Goal: Check status: Check status

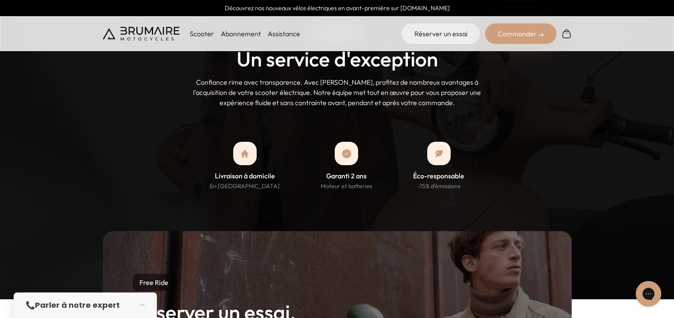
scroll to position [917, 0]
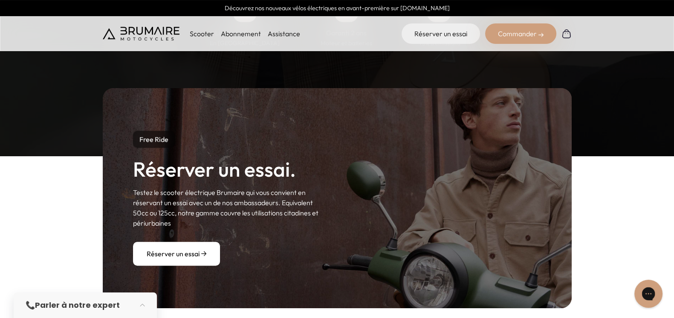
click at [643, 286] on div "Gorgias live chat" at bounding box center [648, 294] width 19 height 19
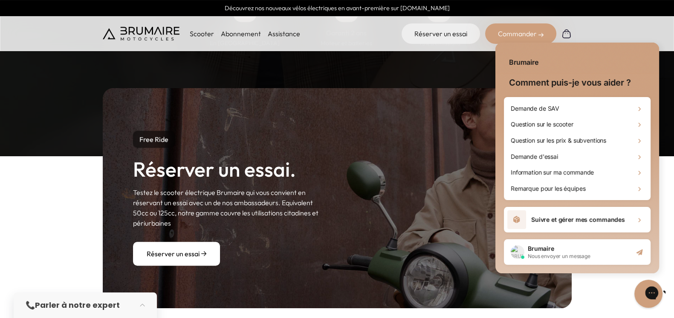
scroll to position [0, 0]
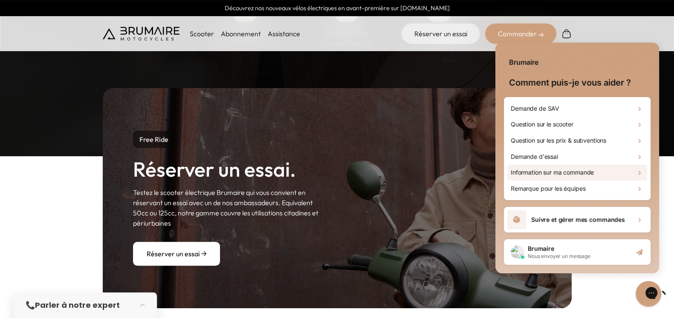
click at [590, 175] on h2 "Information sur ma commande" at bounding box center [552, 172] width 83 height 9
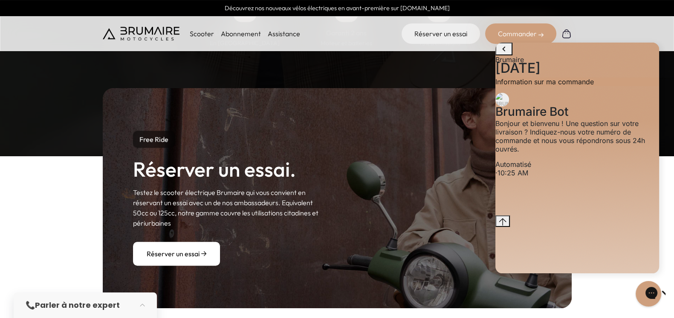
click at [563, 177] on div "· 10:25 AM" at bounding box center [577, 173] width 164 height 9
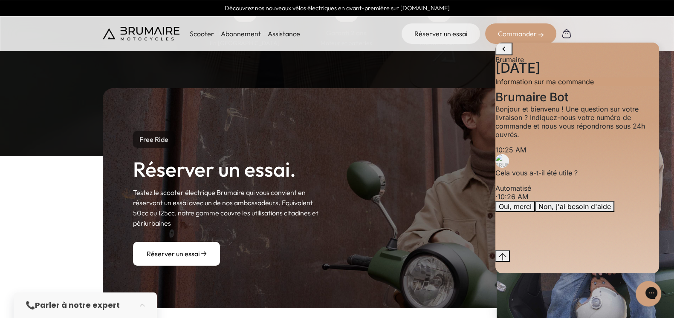
scroll to position [14, 0]
click at [560, 212] on div "Oui, merci Non, j'ai besoin d'aide" at bounding box center [577, 206] width 164 height 11
click at [590, 139] on div "Bonjour et bienvenu ! Une question sur votre livraison ? Indiquez-nous votre nu…" at bounding box center [577, 122] width 164 height 34
click at [588, 139] on div "Bonjour et bienvenu ! Une question sur votre livraison ? Indiquez-nous votre nu…" at bounding box center [577, 122] width 164 height 34
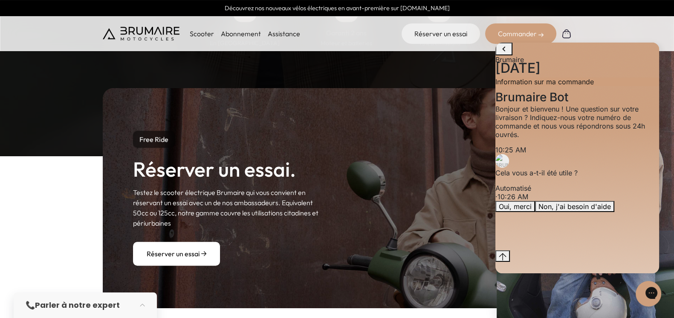
click at [564, 139] on p "Bonjour et bienvenu ! Une question sur votre livraison ? Indiquez-nous votre nu…" at bounding box center [577, 122] width 164 height 34
click at [544, 212] on div "Oui, merci Non, j'ai besoin d'aide" at bounding box center [577, 206] width 164 height 11
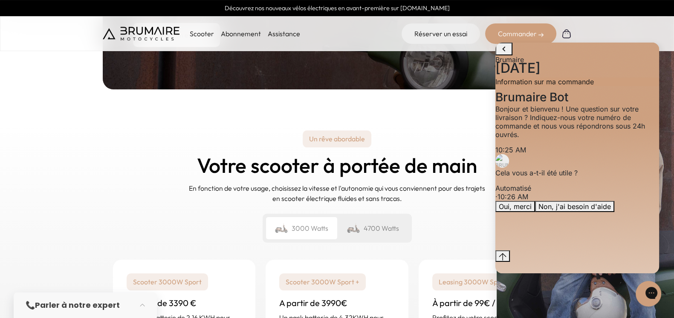
scroll to position [1140, 0]
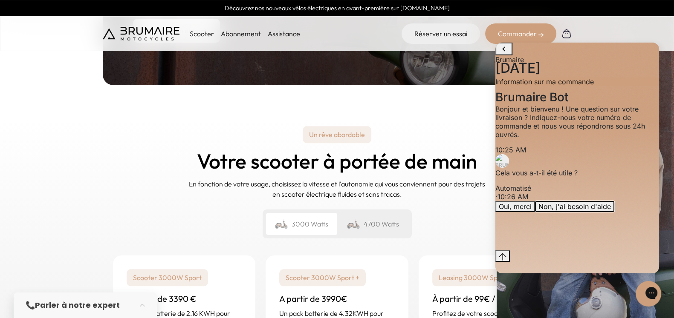
click at [579, 212] on button "Non, j'ai besoin d'aide" at bounding box center [574, 206] width 79 height 11
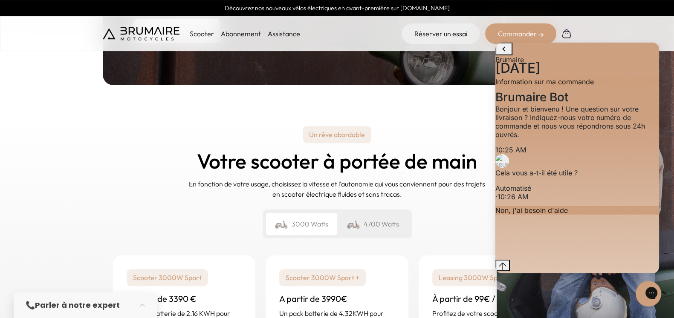
scroll to position [9, 0]
click at [549, 222] on div "Conversation messages" at bounding box center [577, 222] width 164 height 0
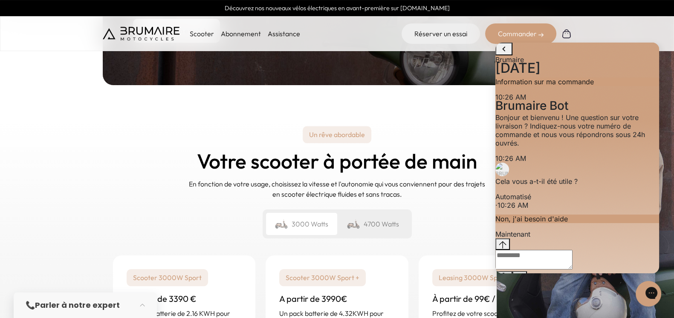
scroll to position [30, 0]
click at [534, 258] on textarea "live chat message input" at bounding box center [533, 260] width 77 height 20
paste textarea "*****"
type textarea "*****"
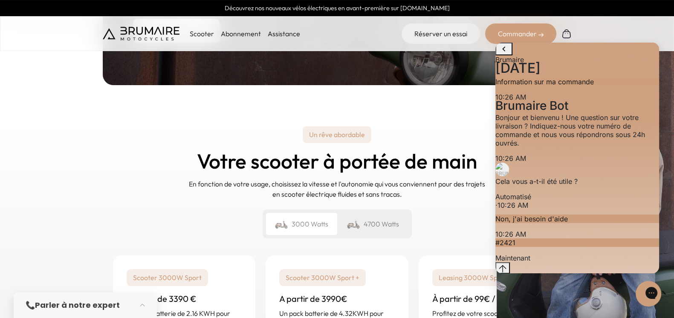
scroll to position [51, 0]
paste textarea "******"
type textarea "**********"
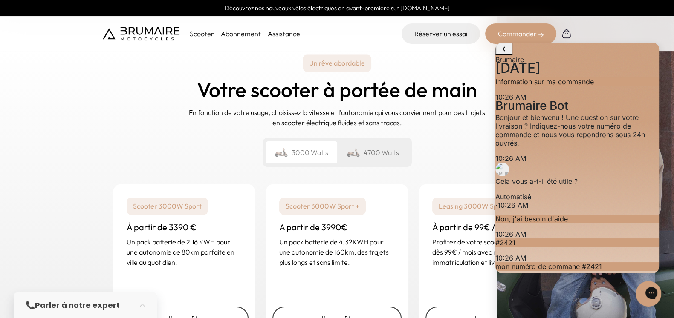
scroll to position [71, 0]
click at [505, 54] on icon "go to home page" at bounding box center [504, 49] width 10 height 10
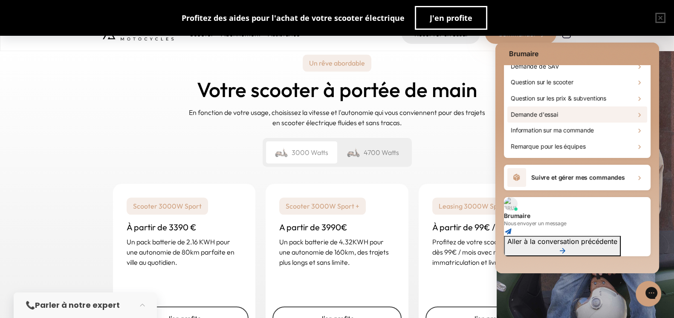
scroll to position [42, 0]
click at [570, 221] on span "Nous envoyer un message" at bounding box center [577, 224] width 147 height 7
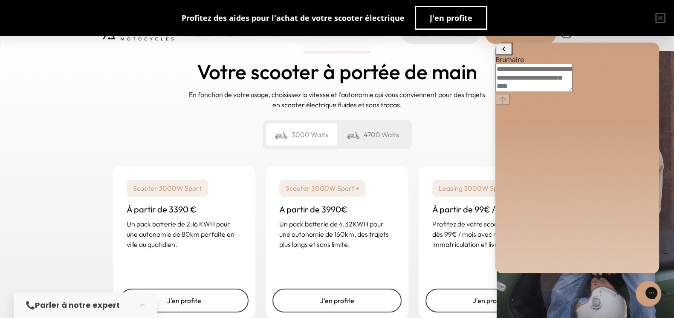
scroll to position [1230, 0]
click at [506, 54] on icon "go to home page" at bounding box center [504, 49] width 10 height 10
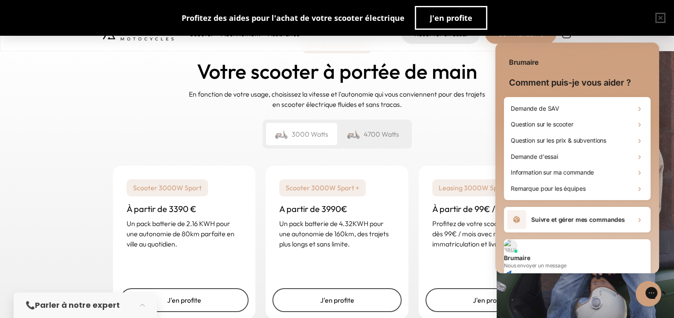
click at [561, 223] on h2 "Suivre et gérer mes commandes" at bounding box center [578, 220] width 94 height 9
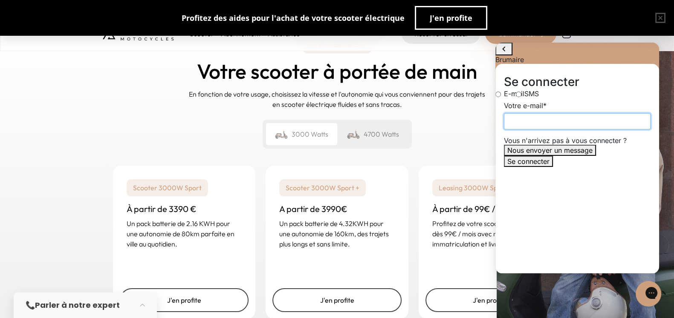
click at [548, 130] on input "Votre e-mail" at bounding box center [577, 121] width 147 height 16
click at [588, 130] on input "**********" at bounding box center [577, 121] width 147 height 16
type input "**********"
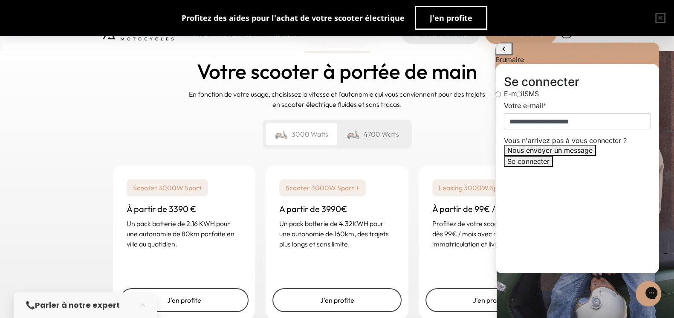
click at [557, 181] on div "**********" at bounding box center [577, 169] width 164 height 210
click at [553, 167] on button "Se connecter" at bounding box center [528, 161] width 49 height 11
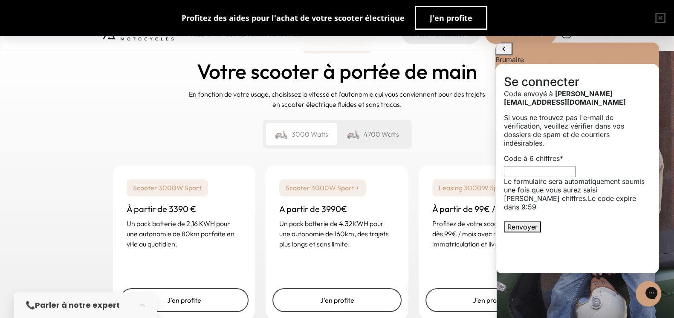
click at [576, 171] on input "Code à 6 chiffres *" at bounding box center [540, 171] width 72 height 11
type input "******"
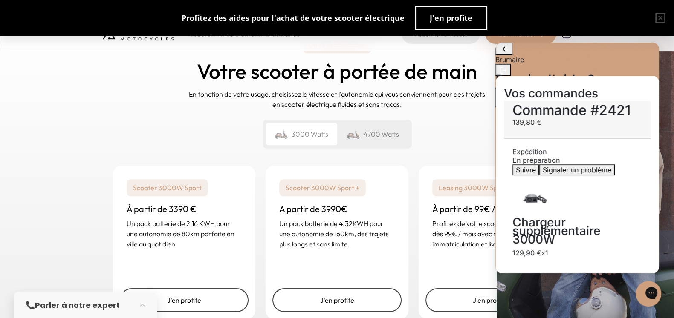
scroll to position [0, 0]
click at [599, 156] on div "En préparation" at bounding box center [577, 160] width 130 height 9
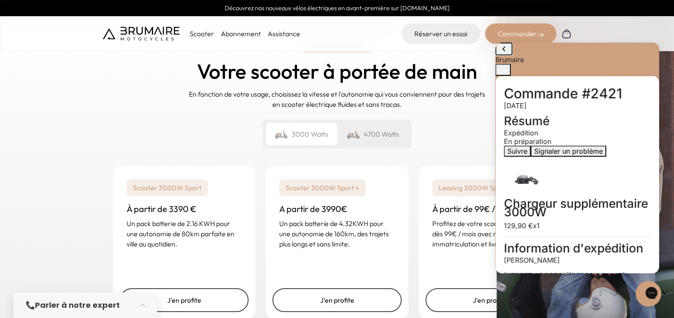
click at [506, 54] on icon "go to home page" at bounding box center [504, 49] width 10 height 10
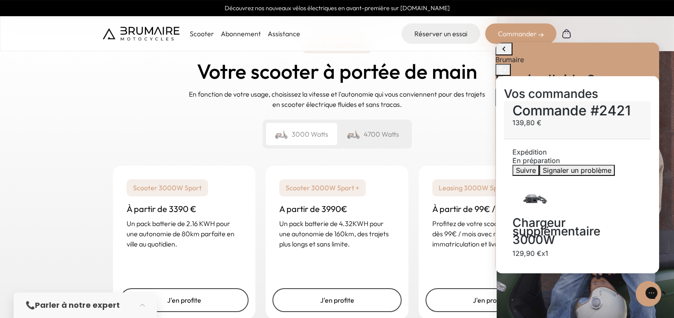
click at [584, 106] on span "Nous envoyer un message" at bounding box center [541, 102] width 85 height 9
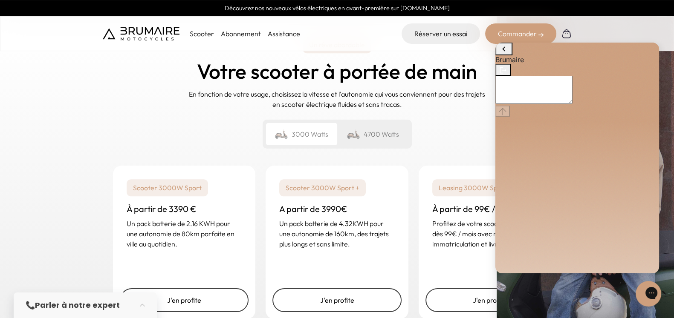
click at [573, 104] on textarea "live chat message input" at bounding box center [533, 90] width 77 height 28
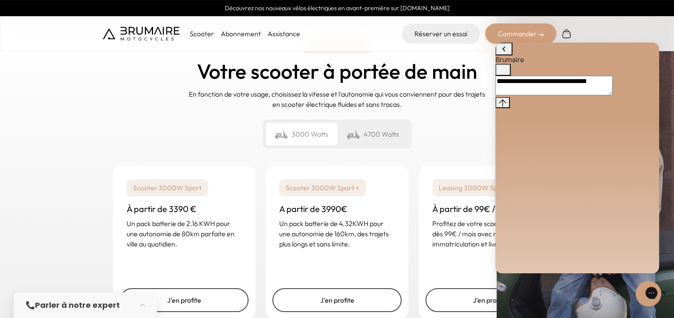
paste textarea "******"
type textarea "**********"
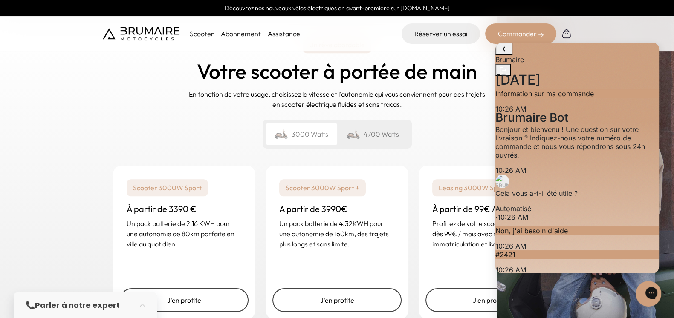
scroll to position [100, 0]
click at [502, 54] on icon "go to home page" at bounding box center [504, 49] width 10 height 10
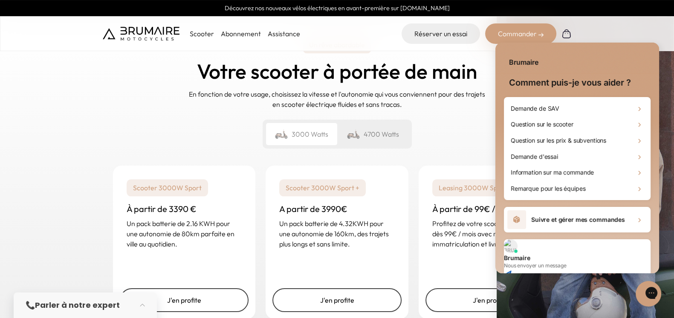
scroll to position [42, 0]
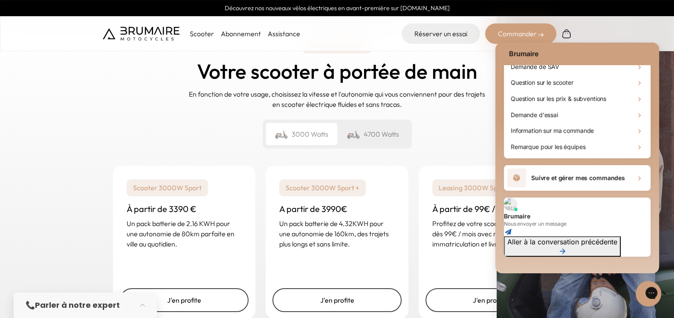
click at [553, 212] on h2 "Brumaire" at bounding box center [577, 216] width 147 height 9
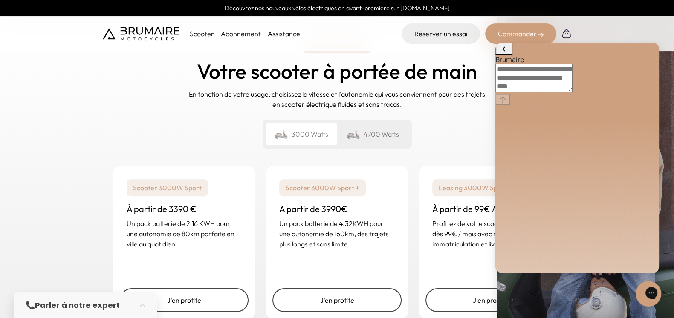
scroll to position [0, 0]
click at [503, 54] on icon "go to home page" at bounding box center [504, 49] width 10 height 10
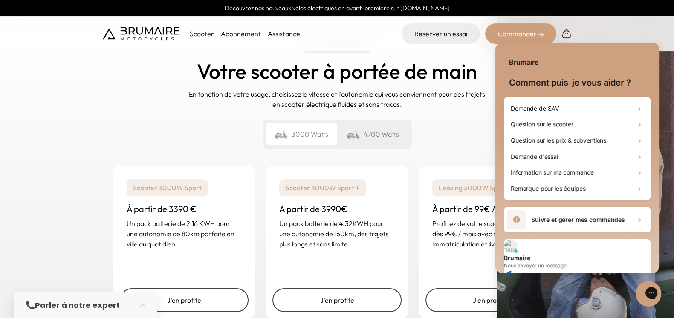
click at [553, 219] on h2 "Suivre et gérer mes commandes" at bounding box center [578, 220] width 94 height 9
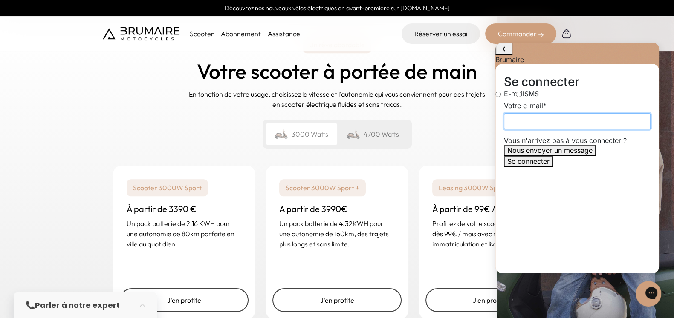
click at [551, 130] on input "Votre e-mail" at bounding box center [577, 121] width 147 height 16
type input "**********"
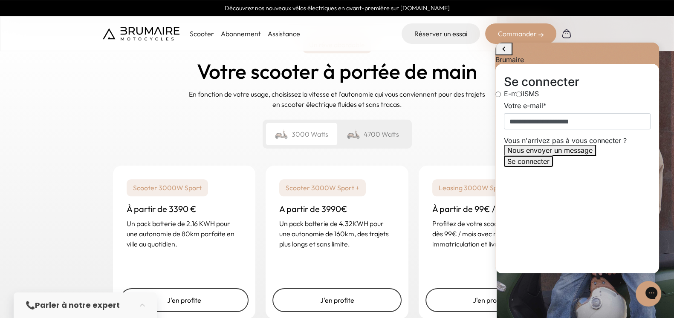
click at [550, 166] on span "Se connecter" at bounding box center [528, 161] width 42 height 9
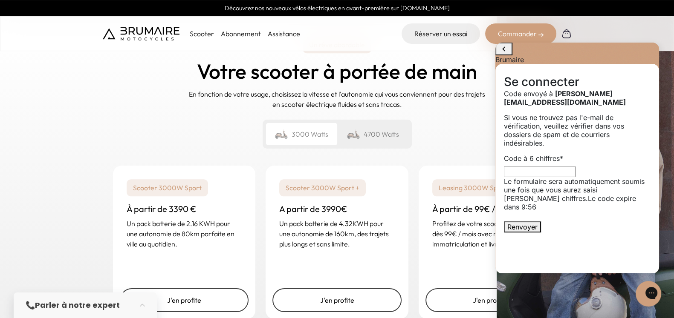
click at [559, 174] on input "Code à 6 chiffres *" at bounding box center [540, 171] width 72 height 11
type input "******"
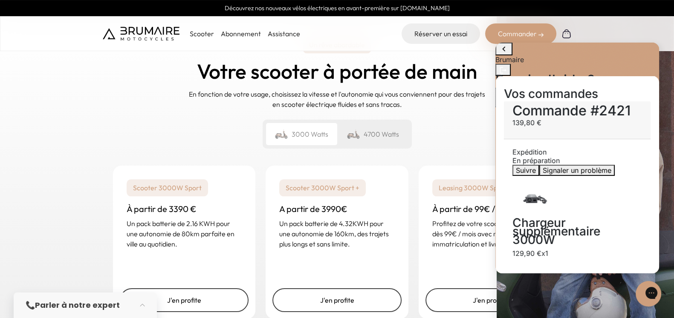
click at [572, 148] on div "Expédition En préparation" at bounding box center [577, 156] width 130 height 17
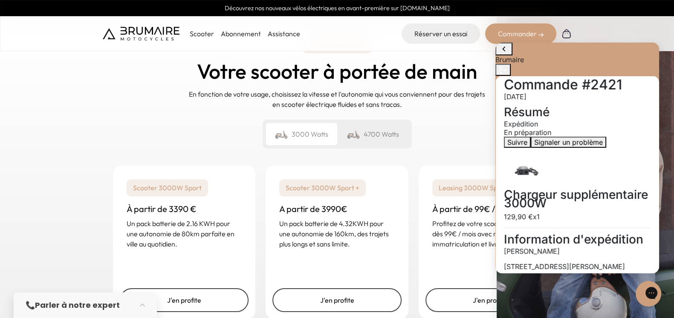
scroll to position [9, 0]
drag, startPoint x: 529, startPoint y: 151, endPoint x: 575, endPoint y: 181, distance: 55.1
click at [575, 190] on div "Chargeur supplémentaire 3000W 129,90 € x1" at bounding box center [577, 205] width 147 height 31
click at [517, 146] on span "Suivre" at bounding box center [517, 142] width 20 height 9
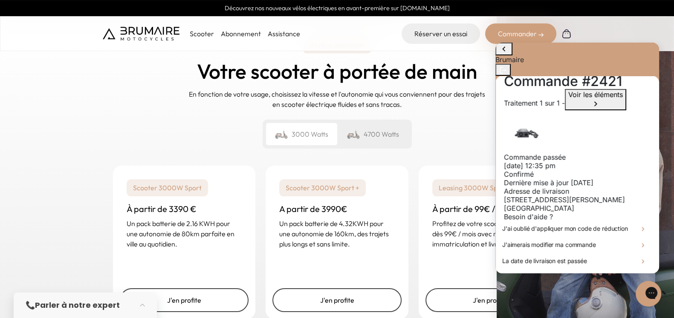
scroll to position [28, 0]
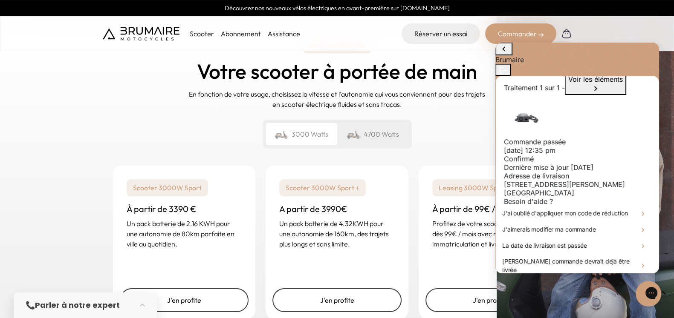
click at [543, 138] on div "Commande passée" at bounding box center [577, 142] width 147 height 9
drag, startPoint x: 543, startPoint y: 100, endPoint x: 540, endPoint y: 132, distance: 31.7
click at [540, 138] on div "Commande passée 09/13/2025 - 12:35 PM Confirmé Dernière mise à jour il y a 3 jo…" at bounding box center [577, 155] width 147 height 34
click at [540, 155] on div "Confirmé" at bounding box center [577, 159] width 147 height 9
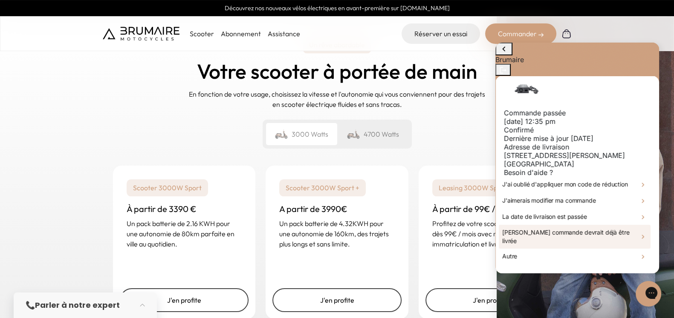
scroll to position [0, 0]
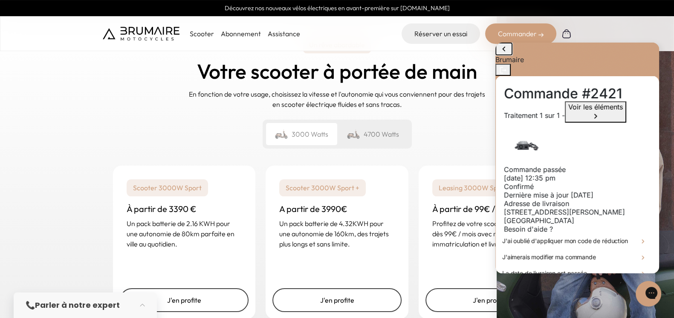
click at [502, 54] on icon "go to home page" at bounding box center [504, 49] width 10 height 10
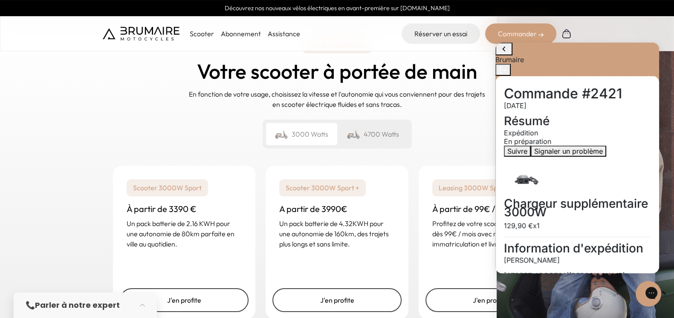
scroll to position [139, 0]
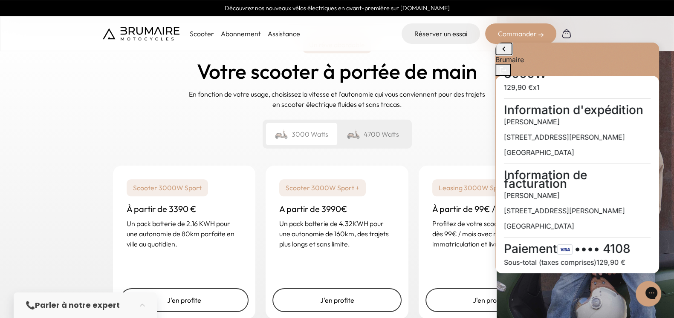
click at [504, 52] on icon "go to home page" at bounding box center [504, 49] width 10 height 10
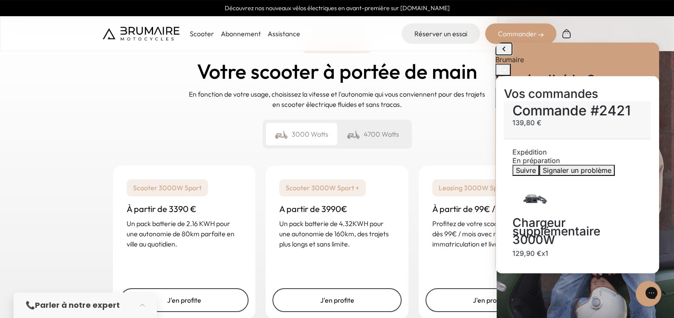
click at [504, 52] on icon "go to home page" at bounding box center [504, 49] width 10 height 10
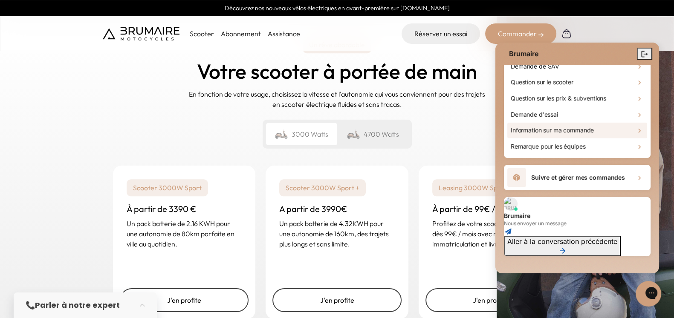
scroll to position [40, 0]
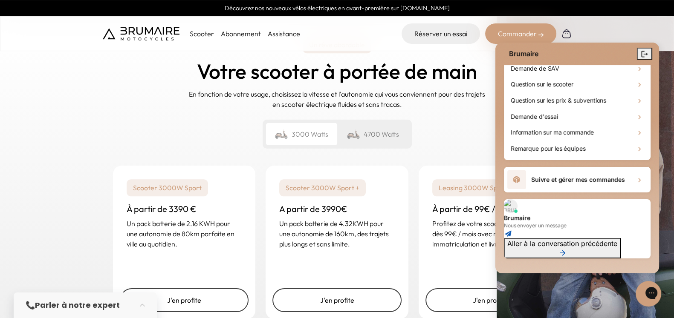
click at [581, 220] on div "Brumaire Nous envoyer un message" at bounding box center [577, 219] width 147 height 39
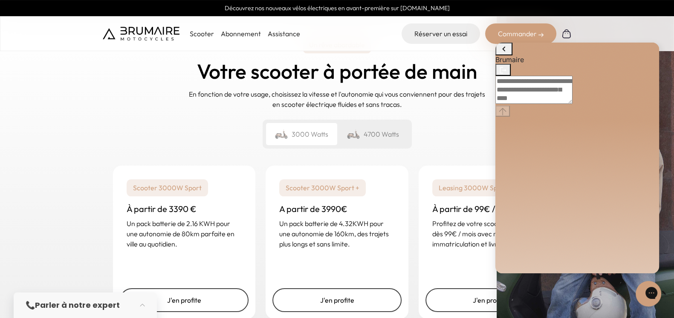
scroll to position [746, 0]
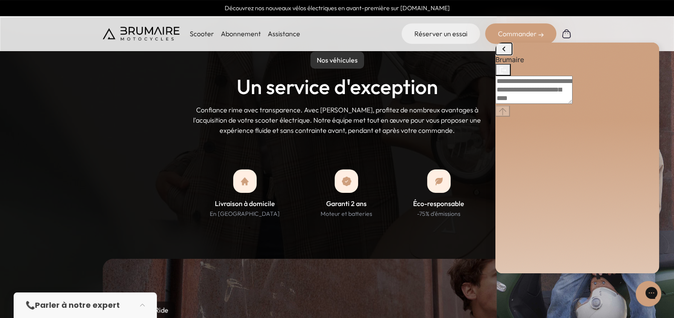
click at [508, 54] on icon "go to home page" at bounding box center [504, 49] width 10 height 10
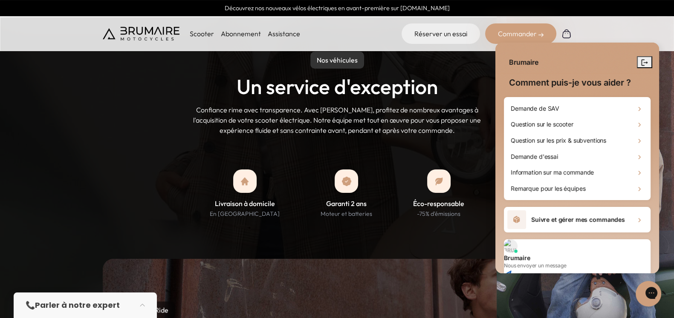
click at [507, 53] on div "Brumaire" at bounding box center [577, 58] width 164 height 31
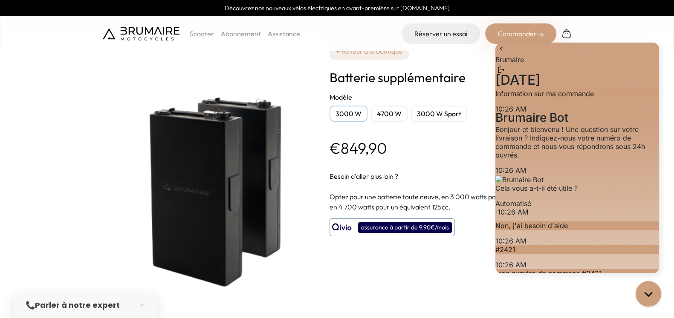
scroll to position [100, 0]
click at [197, 35] on p "Scooter" at bounding box center [202, 34] width 24 height 10
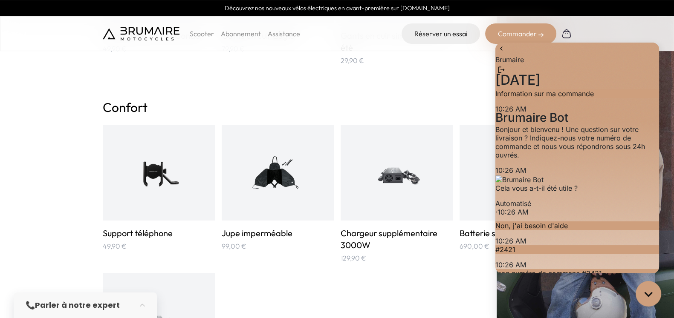
scroll to position [451, 0]
click at [506, 54] on icon "go to home page" at bounding box center [501, 48] width 9 height 10
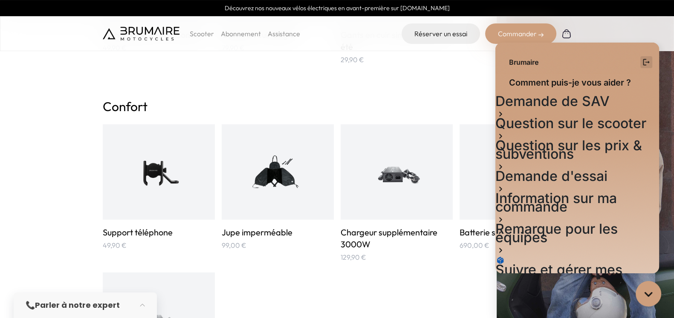
click at [642, 61] on icon "Log out" at bounding box center [646, 62] width 9 height 9
click at [653, 293] on div "Gorgias live chat" at bounding box center [648, 294] width 19 height 19
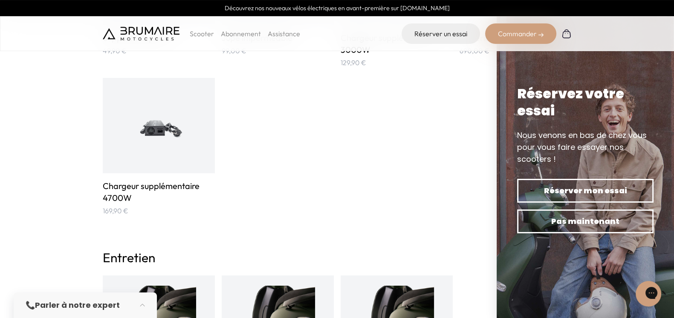
scroll to position [645, 0]
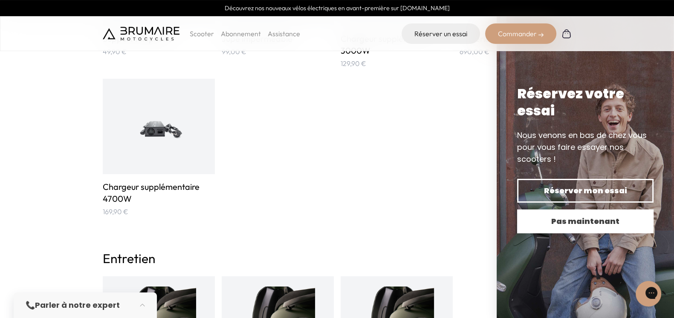
click at [590, 220] on span "Pas maintenant" at bounding box center [585, 222] width 107 height 12
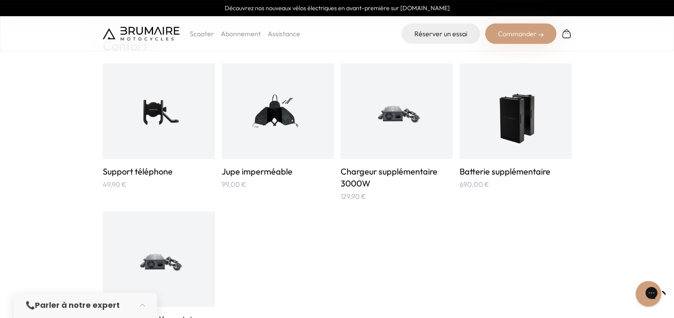
scroll to position [513, 0]
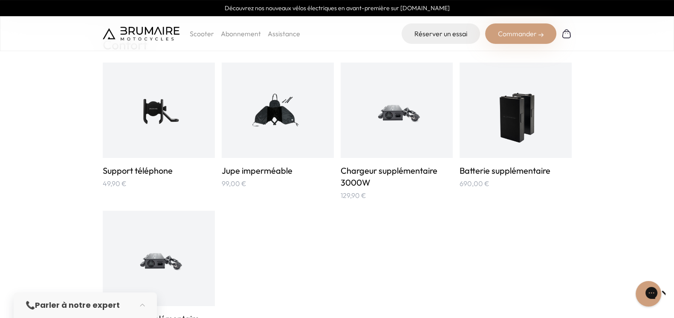
click at [411, 109] on img at bounding box center [396, 110] width 75 height 75
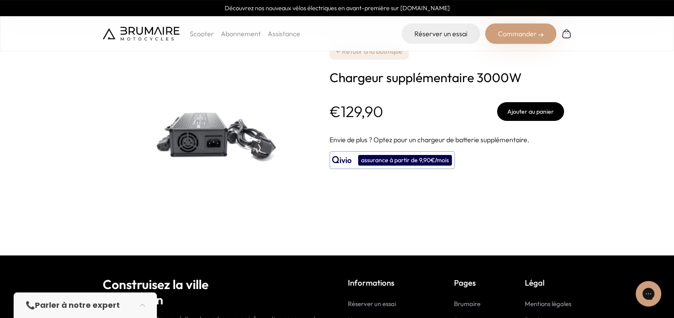
click at [234, 134] on img at bounding box center [209, 127] width 213 height 213
click at [428, 76] on h1 "Chargeur supplémentaire 3000W" at bounding box center [447, 77] width 234 height 15
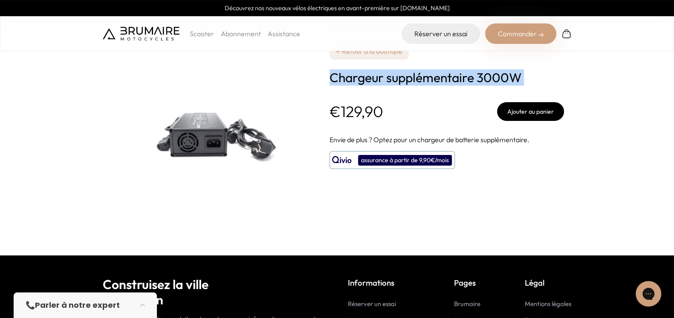
click at [428, 76] on h1 "Chargeur supplémentaire 3000W" at bounding box center [447, 77] width 234 height 15
click at [402, 81] on h1 "Chargeur supplémentaire 3000W" at bounding box center [447, 77] width 234 height 15
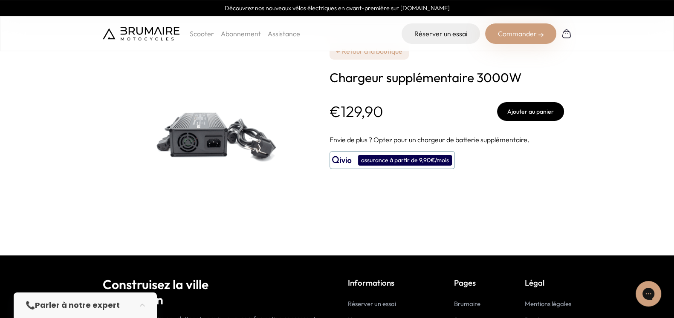
scroll to position [4, 0]
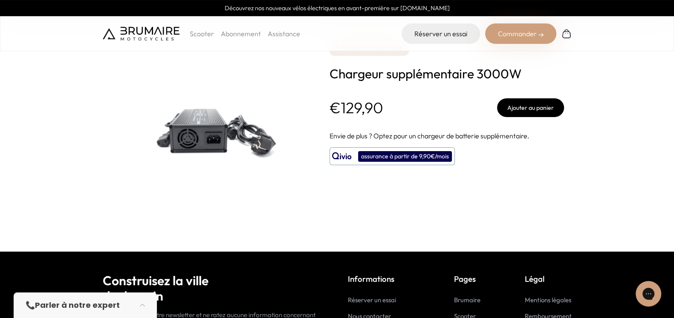
click at [230, 130] on img at bounding box center [209, 123] width 213 height 213
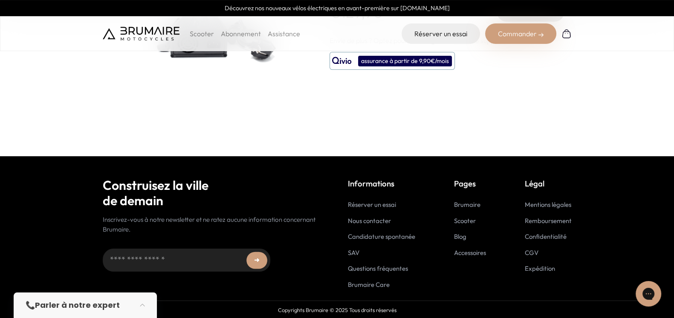
scroll to position [0, 0]
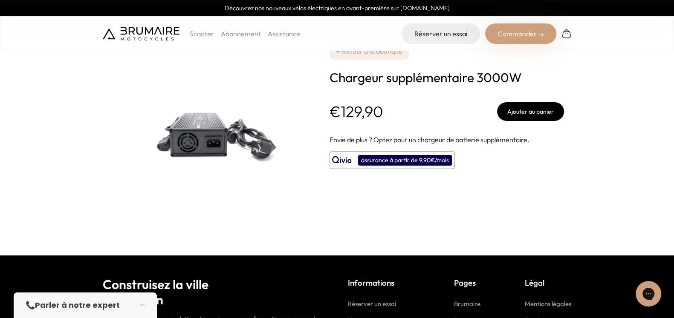
click at [162, 32] on img at bounding box center [141, 34] width 77 height 14
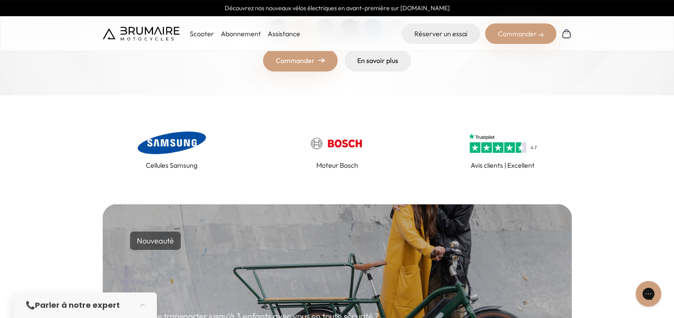
scroll to position [314, 0]
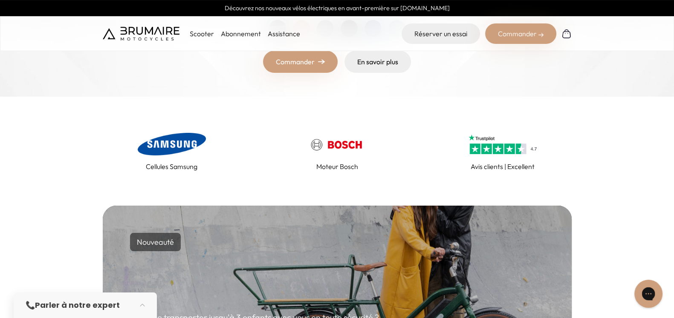
click at [651, 295] on icon "Gorgias live chat" at bounding box center [648, 293] width 9 height 9
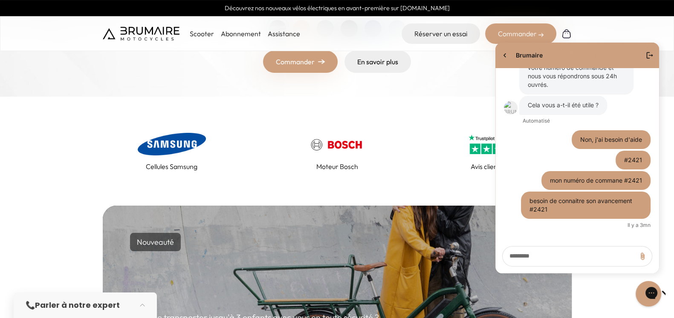
scroll to position [0, 0]
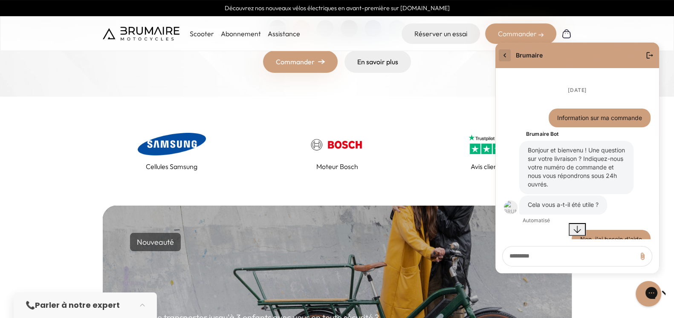
click at [505, 56] on icon "go to home page" at bounding box center [505, 55] width 9 height 10
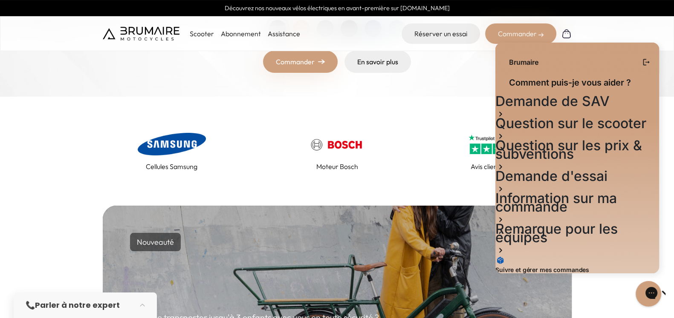
scroll to position [41, 0]
click at [599, 285] on div "Brumaire Nous envoyer un message" at bounding box center [577, 305] width 164 height 41
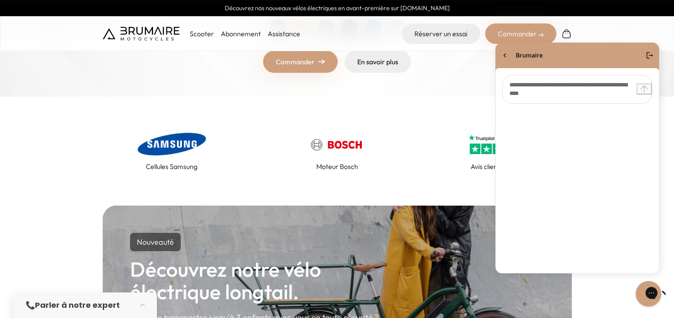
scroll to position [628, 0]
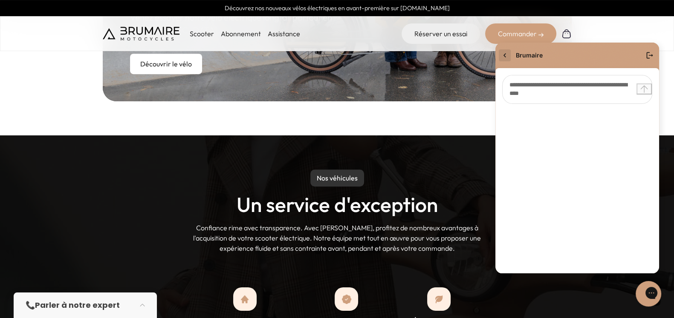
click at [508, 58] on icon "go to home page" at bounding box center [505, 55] width 9 height 10
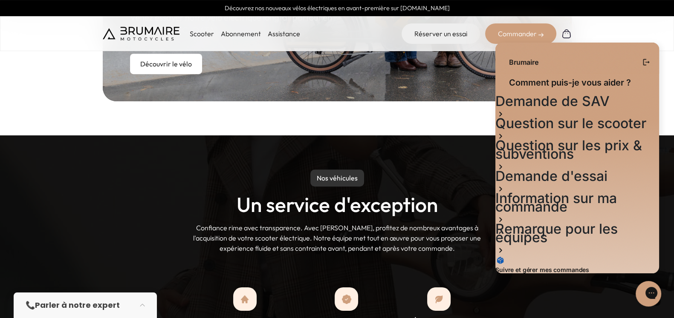
scroll to position [42, 0]
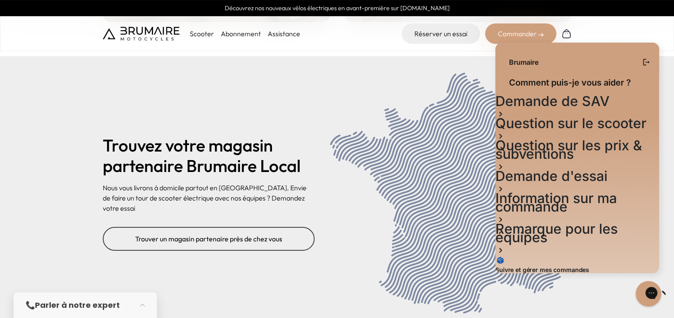
scroll to position [3507, 0]
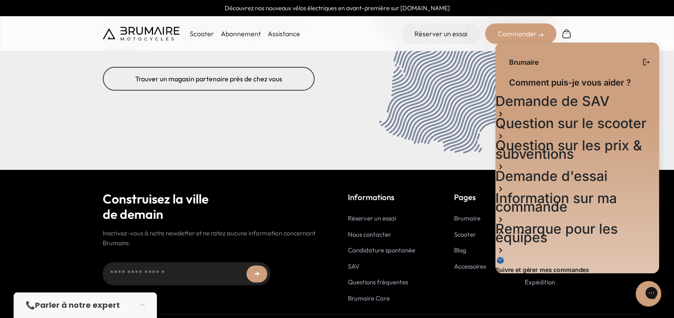
click at [463, 250] on div "Construisez la ville de demain Inscrivez-vous à notre newsletter et ne ratez au…" at bounding box center [337, 236] width 469 height 133
click at [463, 263] on link "Accessoires" at bounding box center [470, 267] width 32 height 8
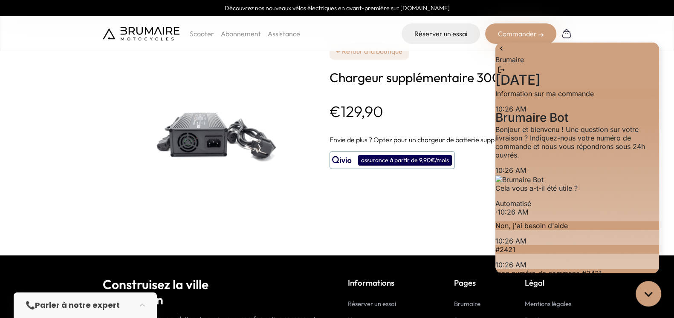
scroll to position [100, 0]
click at [647, 290] on icon "Gorgias live chat" at bounding box center [648, 293] width 9 height 9
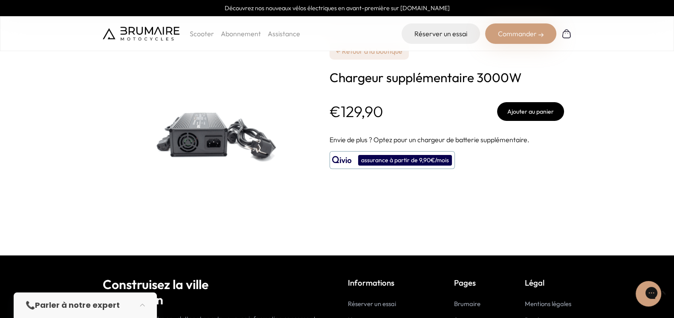
click at [186, 131] on img at bounding box center [209, 127] width 213 height 213
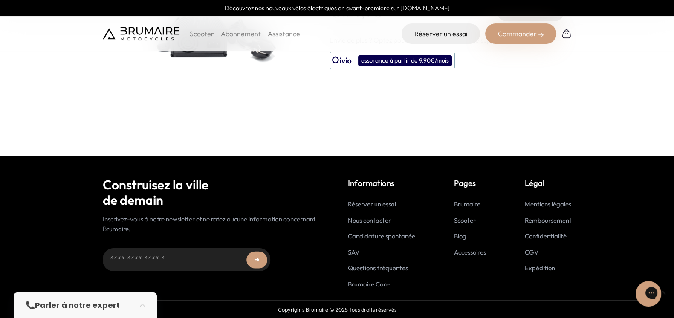
scroll to position [0, 0]
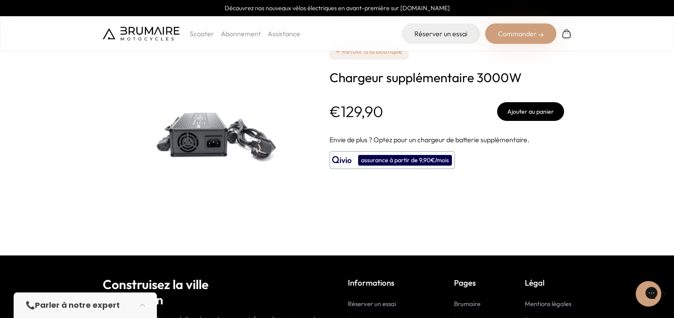
click at [372, 139] on p "Envie de plus ? Optez pour un chargeur de batterie supplémentaire." at bounding box center [447, 140] width 234 height 10
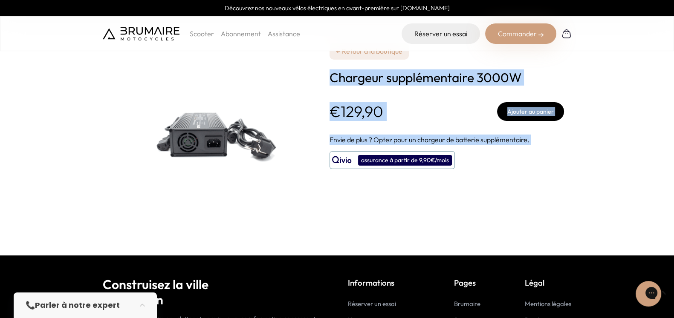
drag, startPoint x: 372, startPoint y: 139, endPoint x: 346, endPoint y: 80, distance: 64.5
click at [346, 80] on div "**********" at bounding box center [447, 128] width 234 height 256
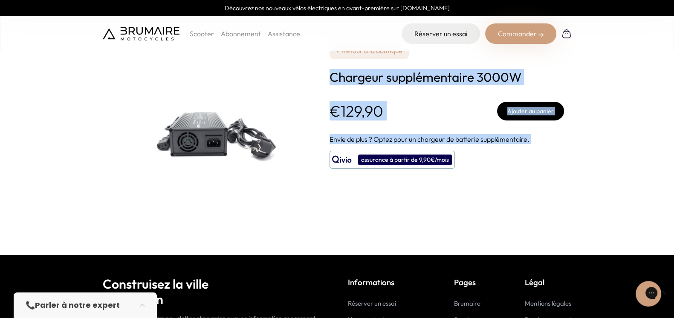
click at [565, 140] on div "**********" at bounding box center [337, 128] width 469 height 256
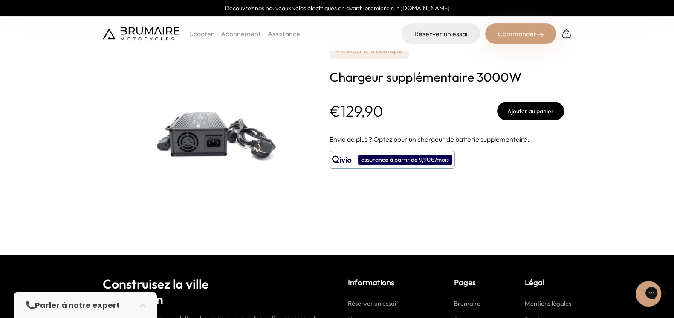
scroll to position [0, 0]
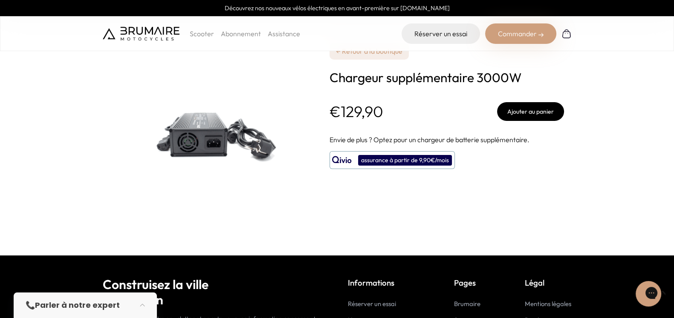
click at [125, 29] on img at bounding box center [141, 34] width 77 height 14
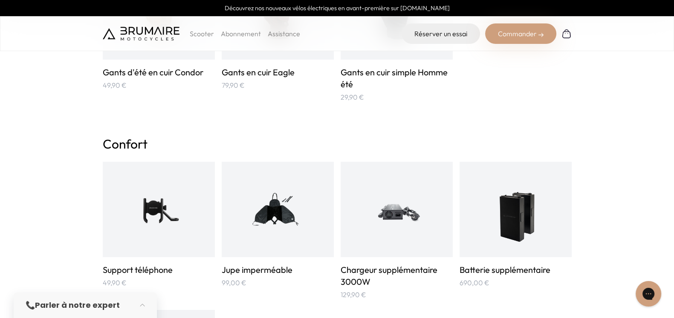
scroll to position [407, 0]
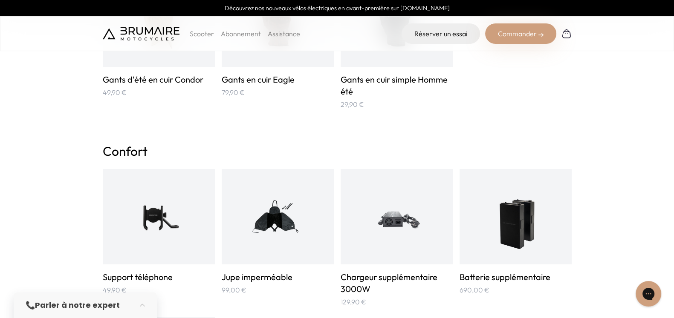
click at [371, 252] on img at bounding box center [396, 216] width 75 height 75
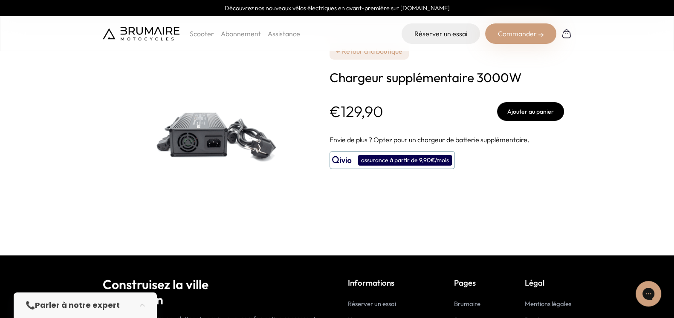
click at [220, 120] on img at bounding box center [209, 127] width 213 height 213
drag, startPoint x: 220, startPoint y: 120, endPoint x: 62, endPoint y: 304, distance: 242.4
click at [62, 304] on strong "Parler à notre expert" at bounding box center [77, 305] width 85 height 11
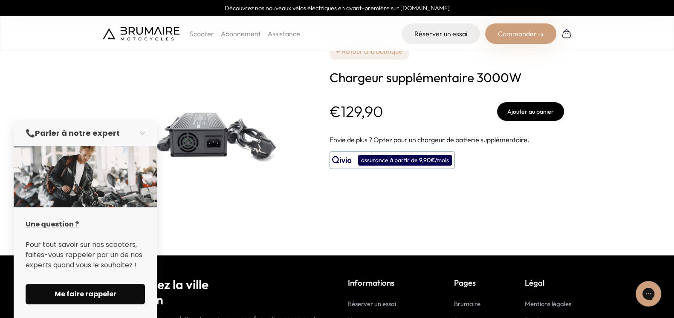
click at [92, 293] on span "Me faire rappeler" at bounding box center [85, 294] width 99 height 10
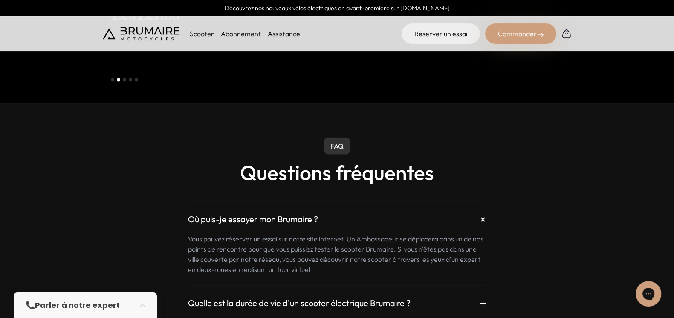
scroll to position [2135, 0]
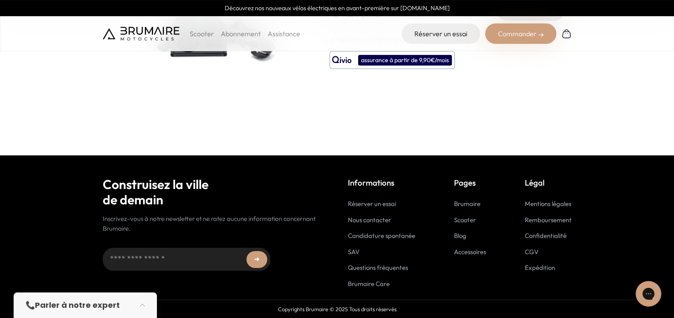
scroll to position [100, 0]
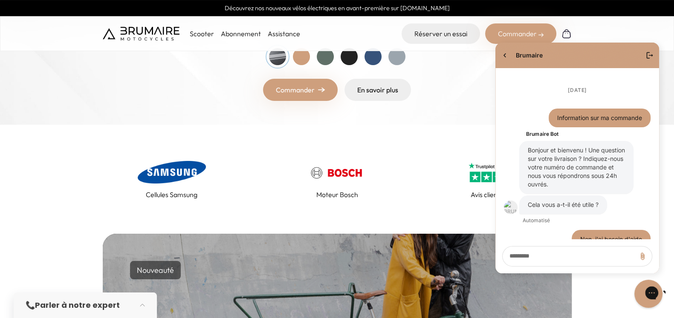
scroll to position [100, 0]
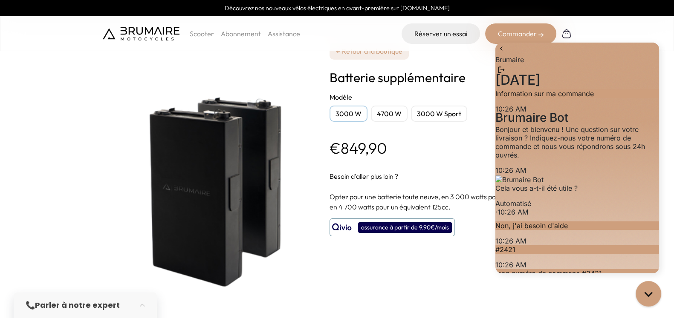
scroll to position [100, 0]
click at [505, 54] on icon "go to home page" at bounding box center [501, 48] width 9 height 10
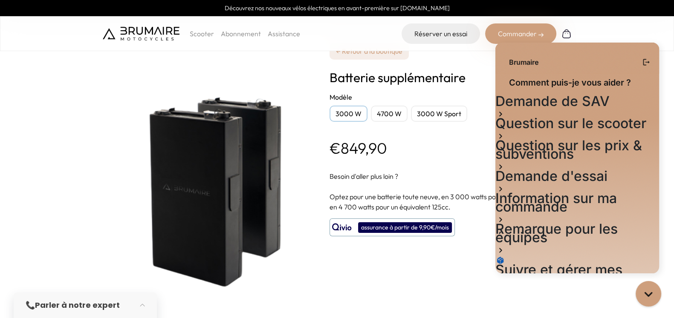
scroll to position [41, 0]
drag, startPoint x: 566, startPoint y: 174, endPoint x: 547, endPoint y: 175, distance: 19.7
click at [547, 266] on h2 "Suivre et gérer mes commandes" at bounding box center [577, 274] width 164 height 17
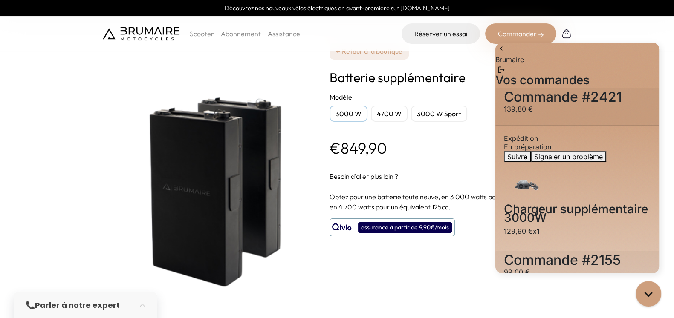
scroll to position [0, 0]
click at [556, 101] on h2 "Commande #2421" at bounding box center [577, 97] width 147 height 9
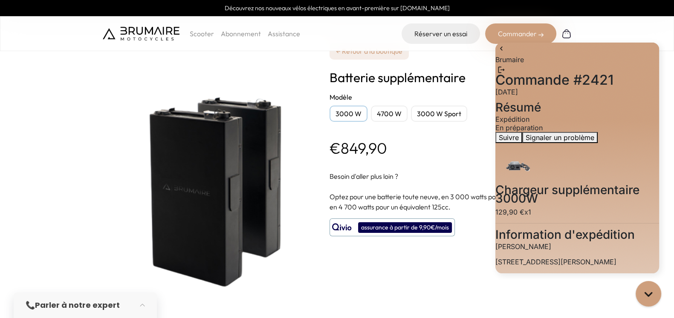
scroll to position [172, 0]
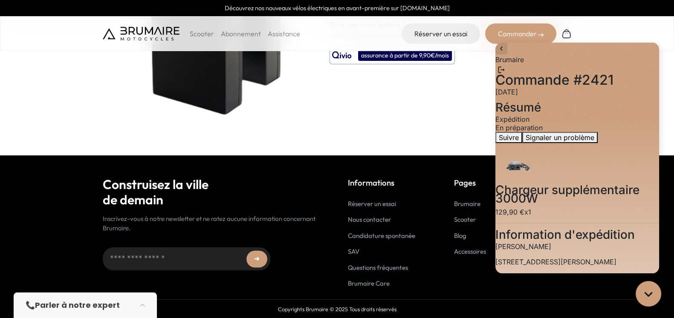
click at [502, 50] on icon "go to home page" at bounding box center [501, 48] width 2 height 4
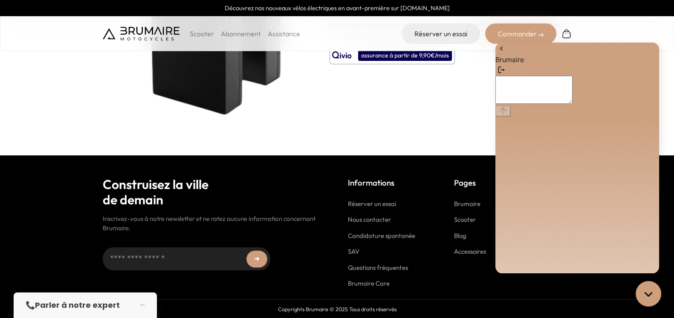
click at [553, 104] on textarea "live chat message input" at bounding box center [533, 90] width 77 height 28
click at [504, 54] on icon "go to home page" at bounding box center [501, 48] width 9 height 10
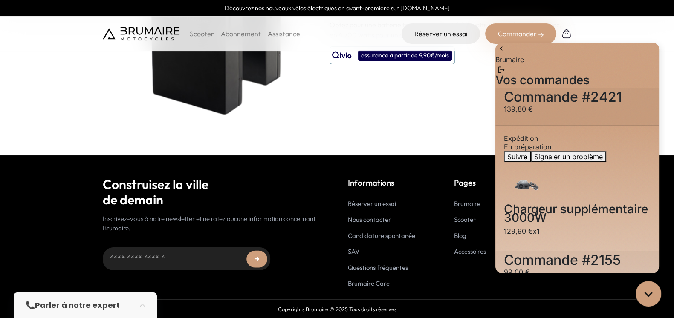
click at [504, 54] on icon "go to home page" at bounding box center [501, 48] width 9 height 10
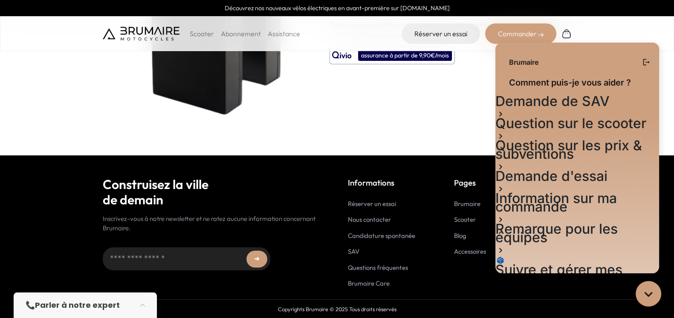
scroll to position [42, 0]
click at [566, 297] on div "Brumaire Nous envoyer un message" at bounding box center [577, 316] width 164 height 39
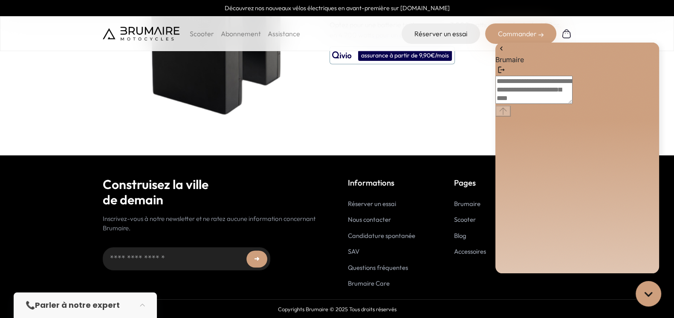
scroll to position [0, 0]
click at [551, 104] on textarea "live chat message input" at bounding box center [533, 90] width 77 height 28
click at [503, 53] on icon "go to home page" at bounding box center [501, 48] width 9 height 10
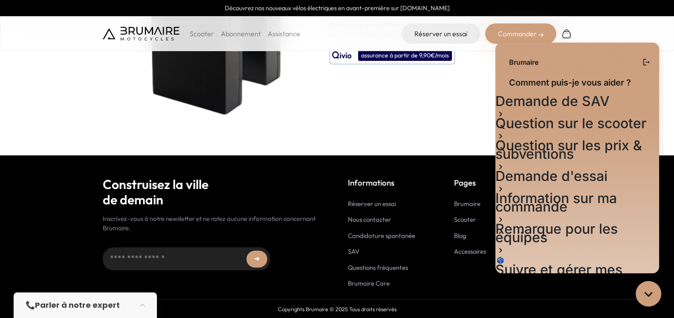
scroll to position [42, 0]
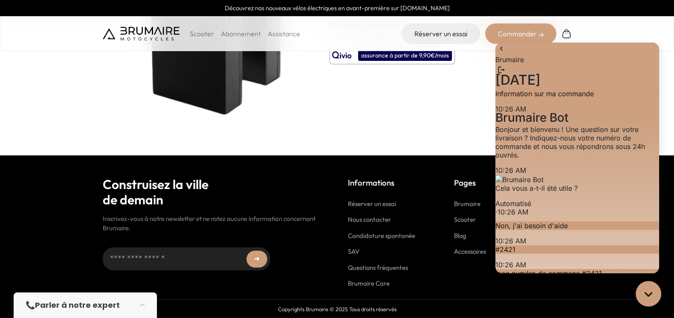
scroll to position [4, 0]
click at [556, 145] on div "Bonjour et bienvenu ! Une question sur votre livraison ? Indiquez-nous votre nu…" at bounding box center [577, 142] width 164 height 34
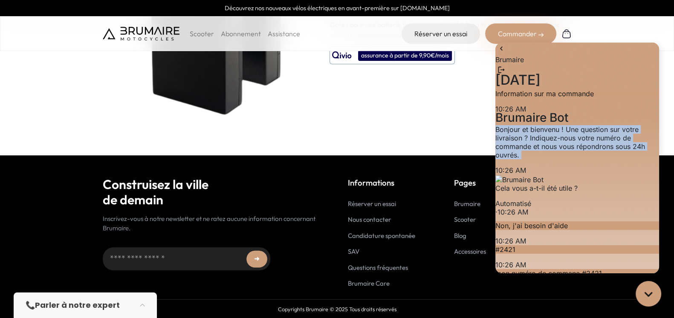
click at [556, 148] on div "Bonjour et bienvenu ! Une question sur votre livraison ? Indiquez-nous votre nu…" at bounding box center [577, 142] width 164 height 34
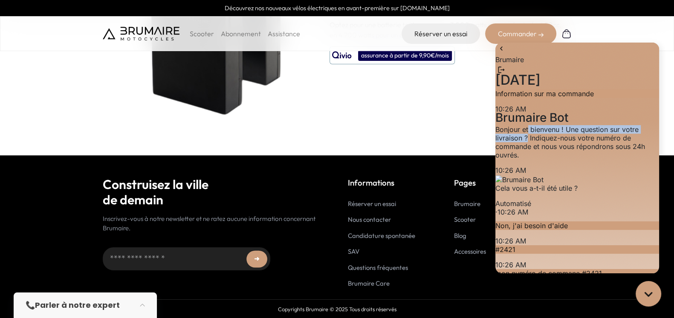
drag, startPoint x: 556, startPoint y: 148, endPoint x: 605, endPoint y: 156, distance: 49.6
click at [605, 156] on div "Bonjour et bienvenu ! Une question sur votre livraison ? Indiquez-nous votre nu…" at bounding box center [577, 142] width 164 height 34
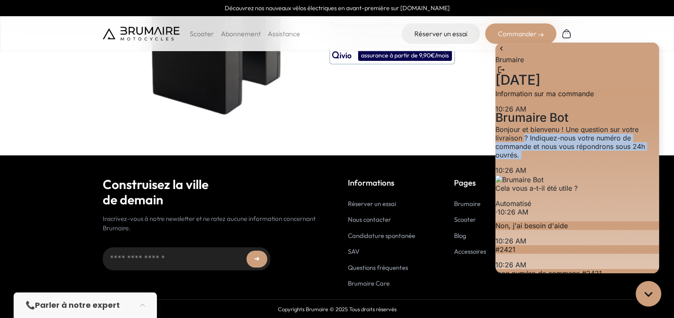
drag, startPoint x: 605, startPoint y: 156, endPoint x: 612, endPoint y: 186, distance: 31.4
click at [612, 159] on p "Bonjour et bienvenu ! Une question sur votre livraison ? Indiquez-nous votre nu…" at bounding box center [577, 142] width 164 height 34
drag, startPoint x: 612, startPoint y: 186, endPoint x: 537, endPoint y: 150, distance: 83.3
click at [537, 150] on p "Bonjour et bienvenu ! Une question sur votre livraison ? Indiquez-nous votre nu…" at bounding box center [577, 142] width 164 height 34
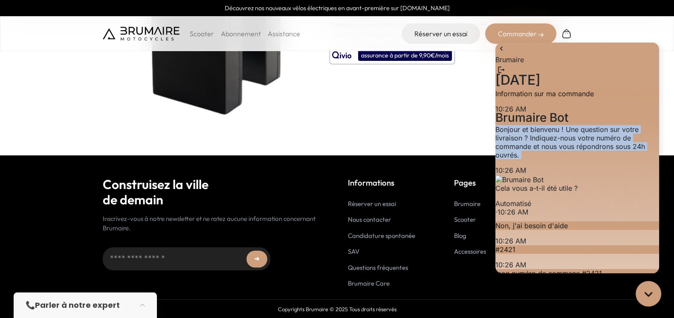
click at [537, 150] on div "Bonjour et bienvenu ! Une question sur votre livraison ? Indiquez-nous votre nu…" at bounding box center [577, 142] width 164 height 34
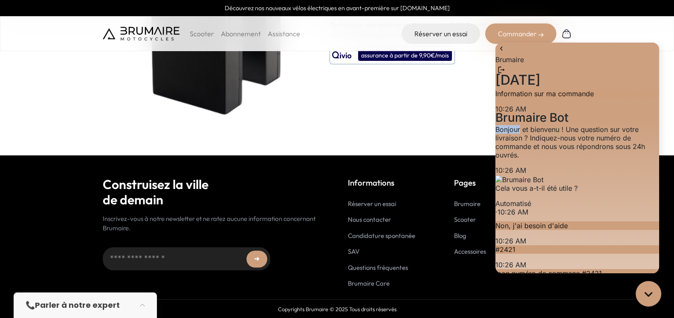
click at [537, 150] on div "Bonjour et bienvenu ! Une question sur votre livraison ? Indiquez-nous votre nu…" at bounding box center [577, 142] width 164 height 34
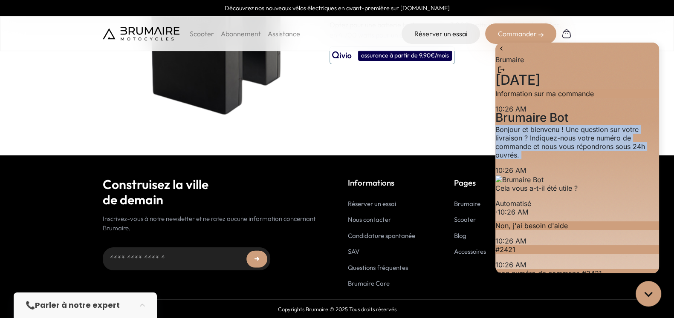
click at [537, 150] on div "Bonjour et bienvenu ! Une question sur votre livraison ? Indiquez-nous votre nu…" at bounding box center [577, 142] width 164 height 34
